Goal: Transaction & Acquisition: Purchase product/service

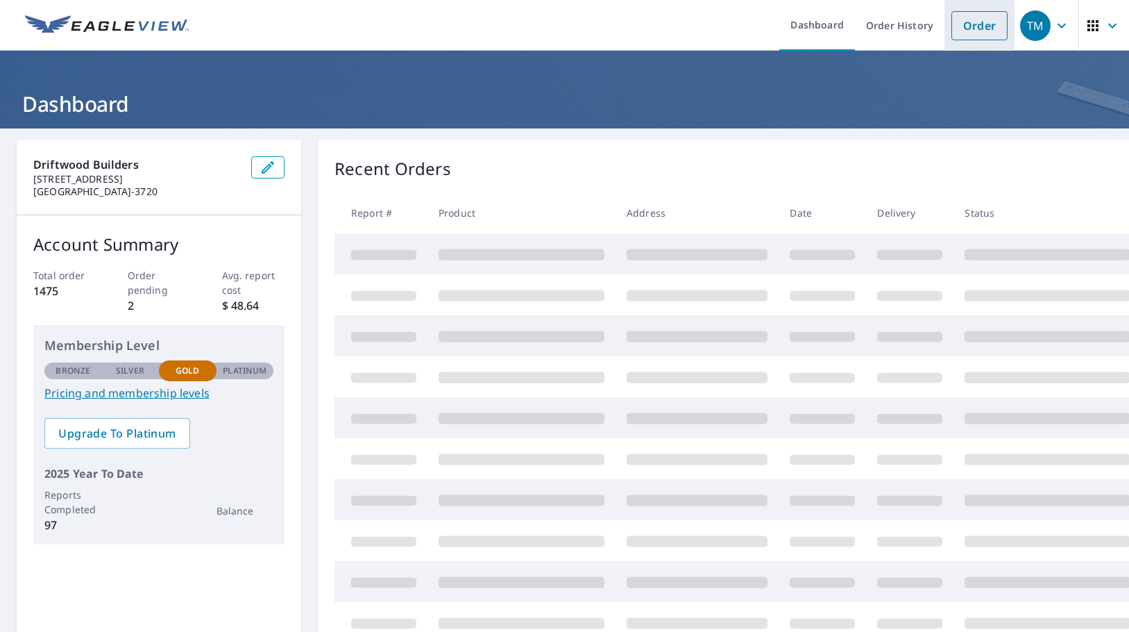
click at [959, 23] on link "Order" at bounding box center [980, 25] width 56 height 29
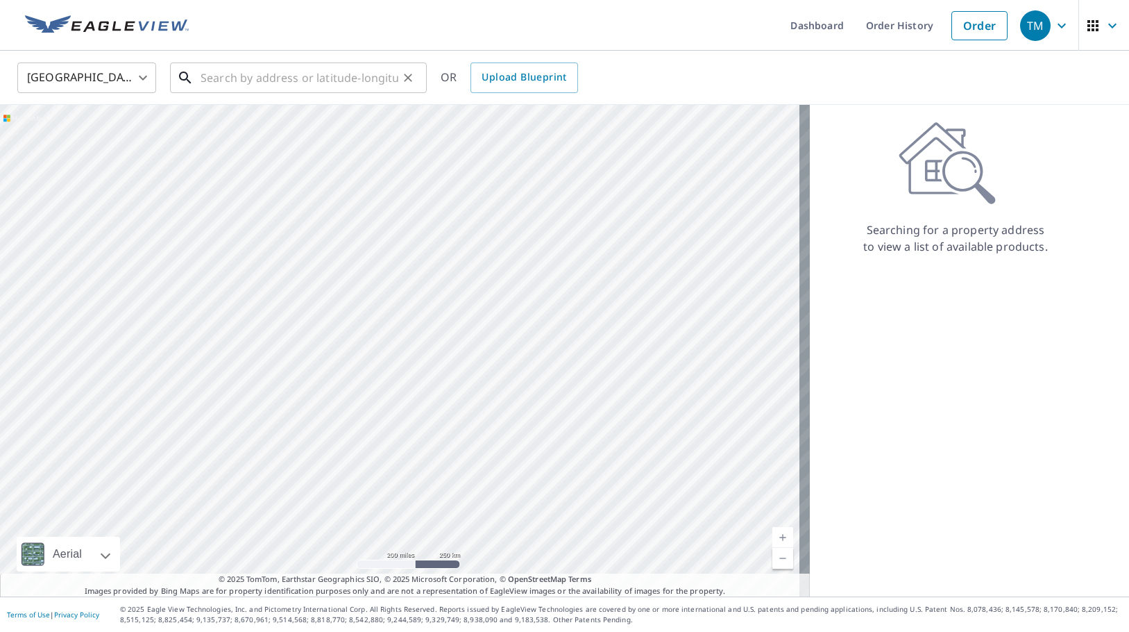
click at [305, 72] on input "text" at bounding box center [300, 77] width 198 height 39
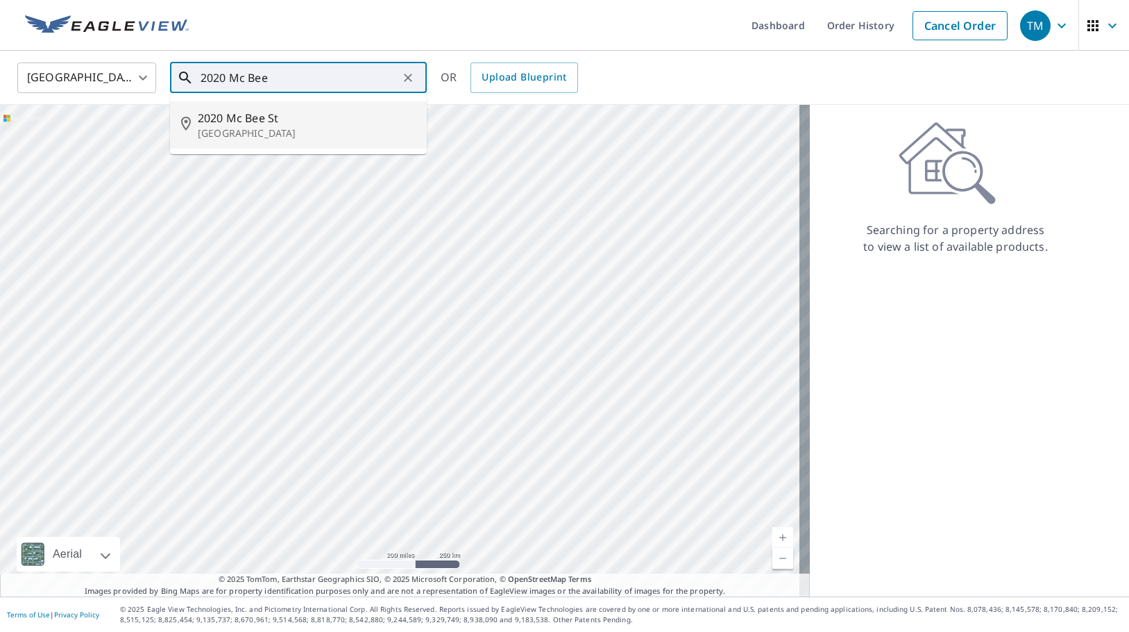
click at [206, 130] on p "[GEOGRAPHIC_DATA]" at bounding box center [307, 133] width 218 height 14
type input "[STREET_ADDRESS]"
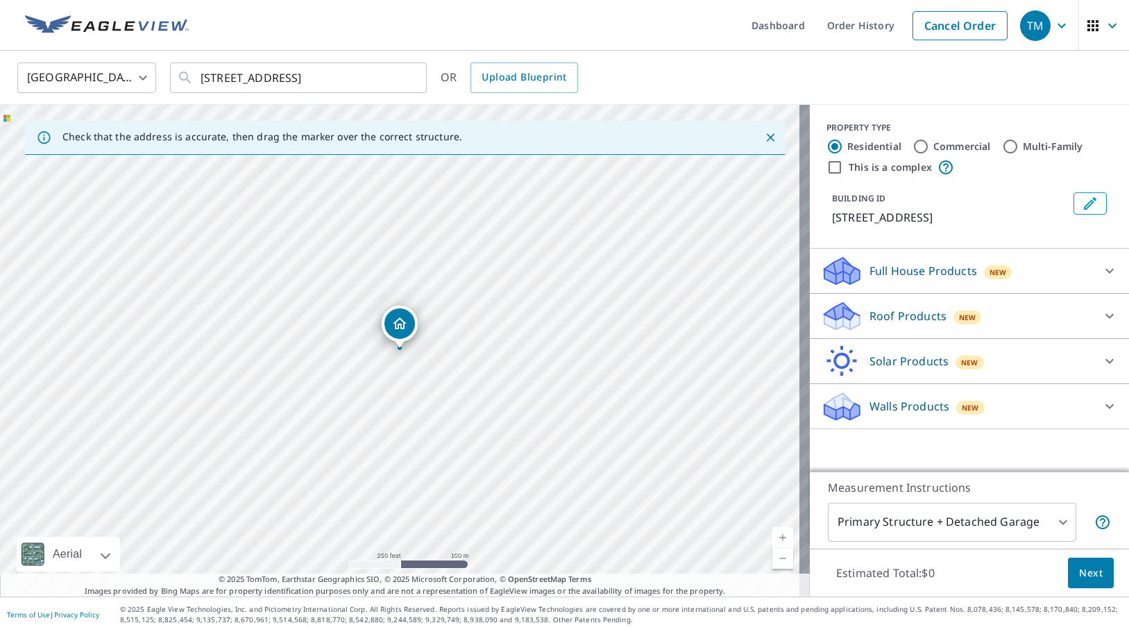
click at [847, 316] on icon at bounding box center [842, 320] width 35 height 17
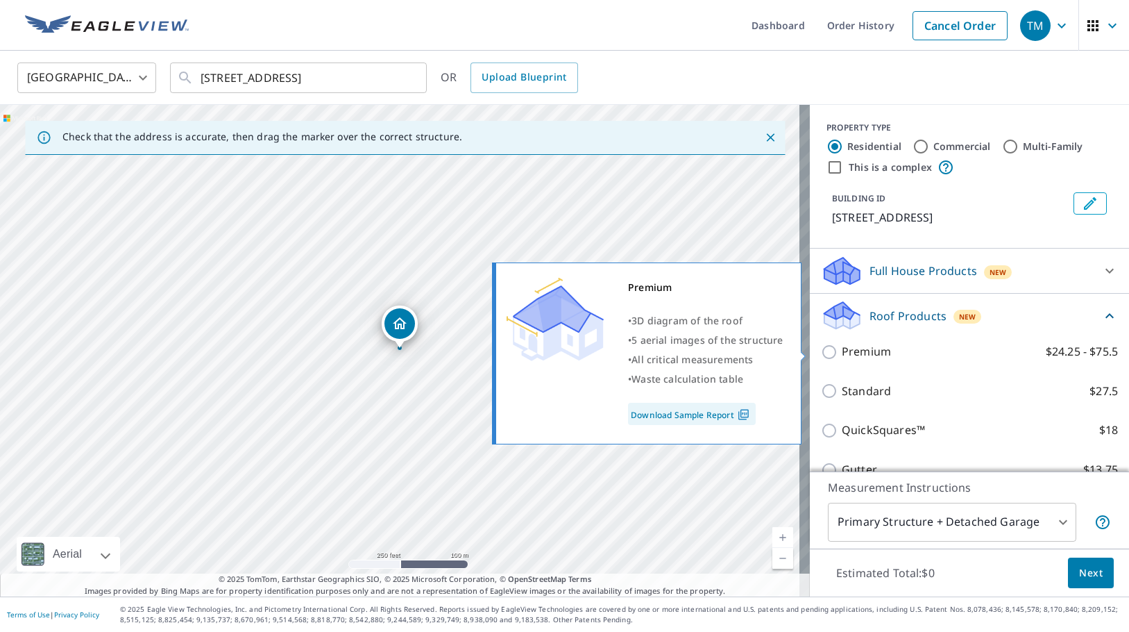
click at [823, 353] on input "Premium $24.25 - $75.5" at bounding box center [831, 352] width 21 height 17
checkbox input "true"
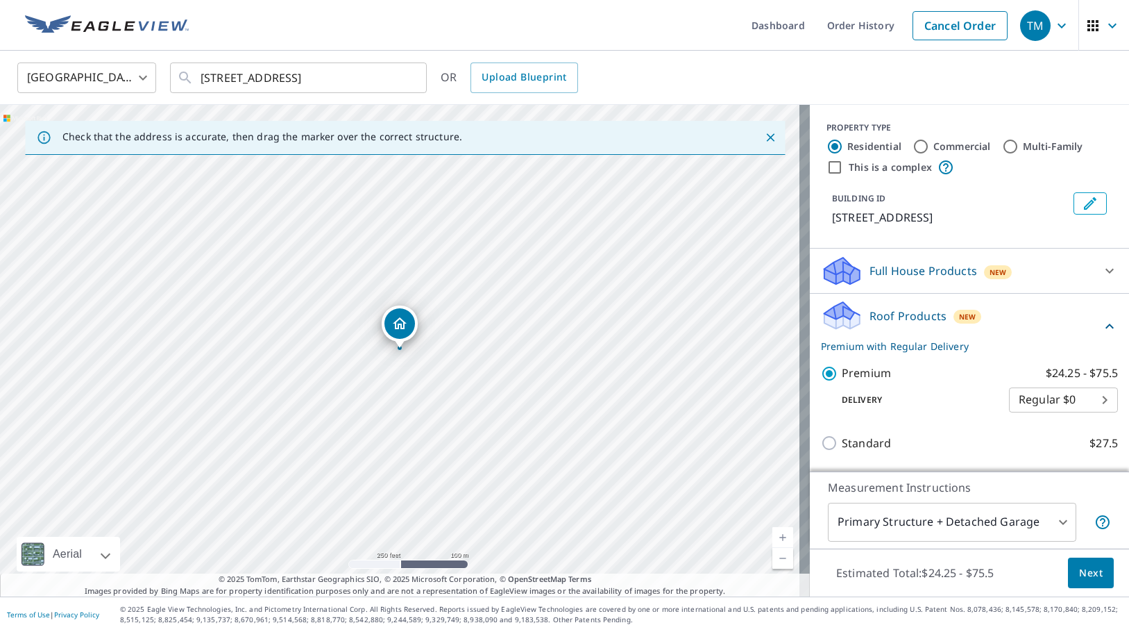
click at [1084, 576] on span "Next" at bounding box center [1091, 572] width 24 height 17
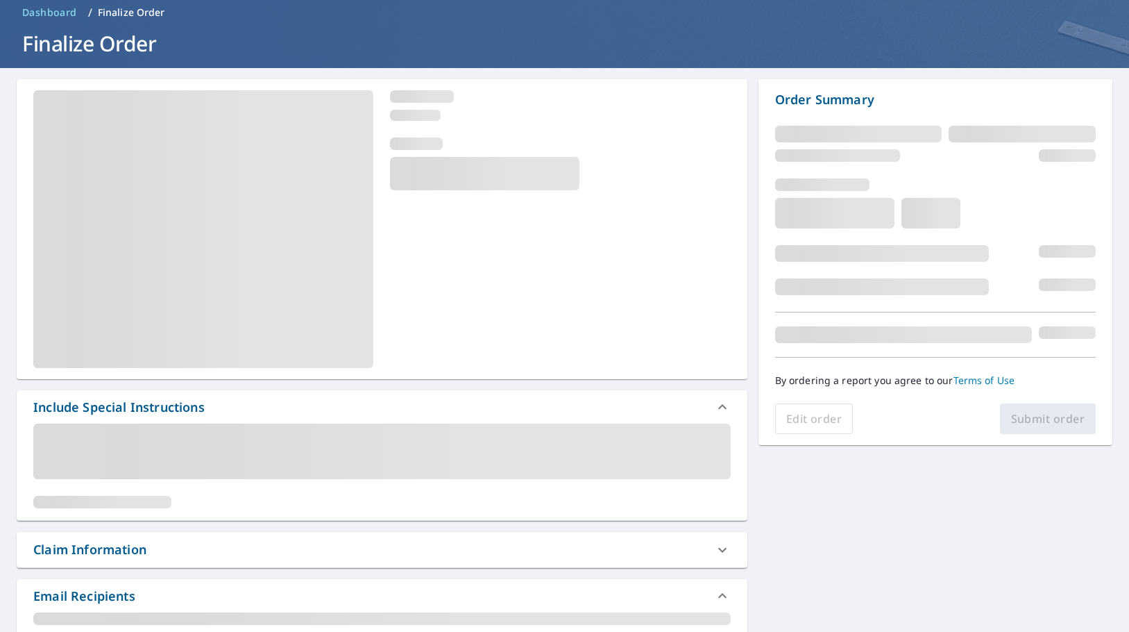
scroll to position [208, 0]
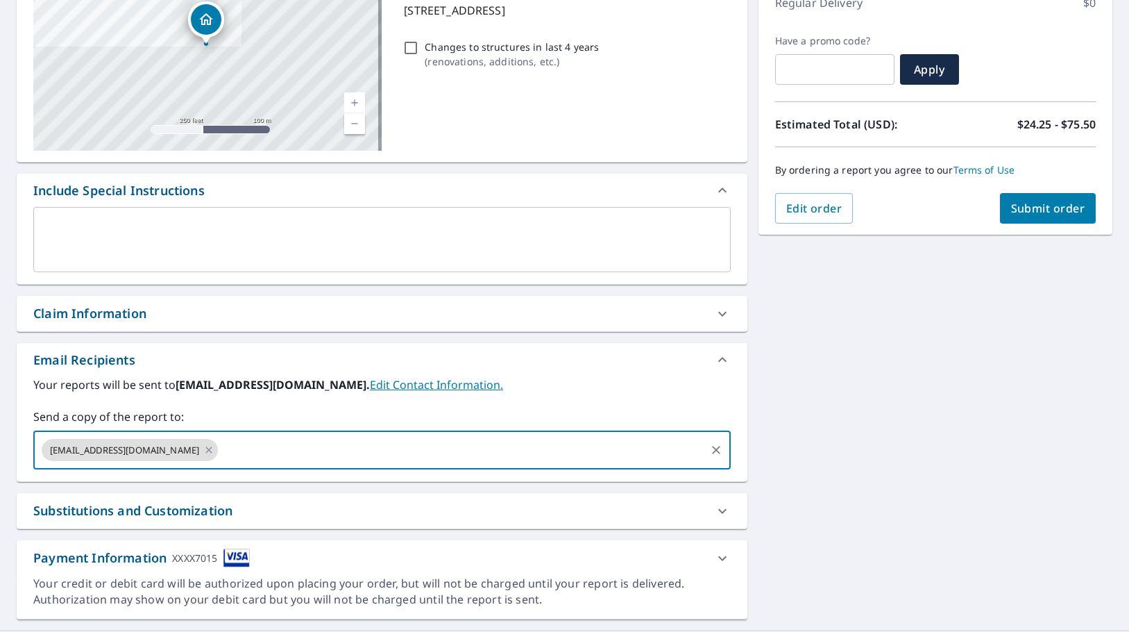
click at [324, 440] on input "text" at bounding box center [461, 450] width 483 height 26
type input "[EMAIL_ADDRESS][DOMAIN_NAME]"
click at [1064, 220] on button "Submit order" at bounding box center [1048, 208] width 96 height 31
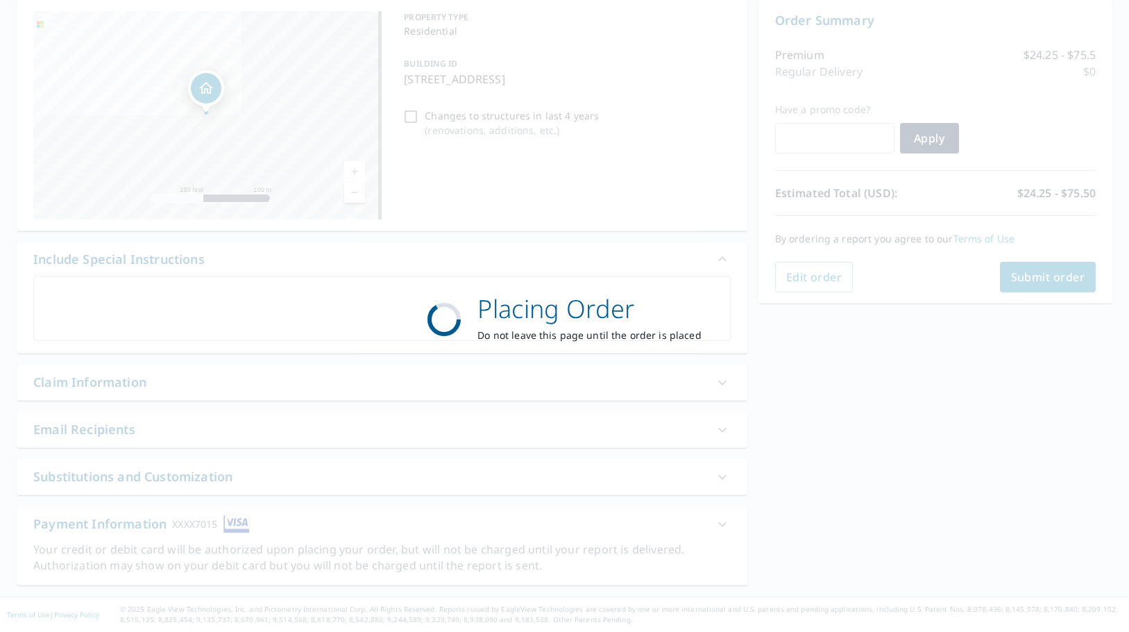
scroll to position [140, 0]
